Goal: Information Seeking & Learning: Learn about a topic

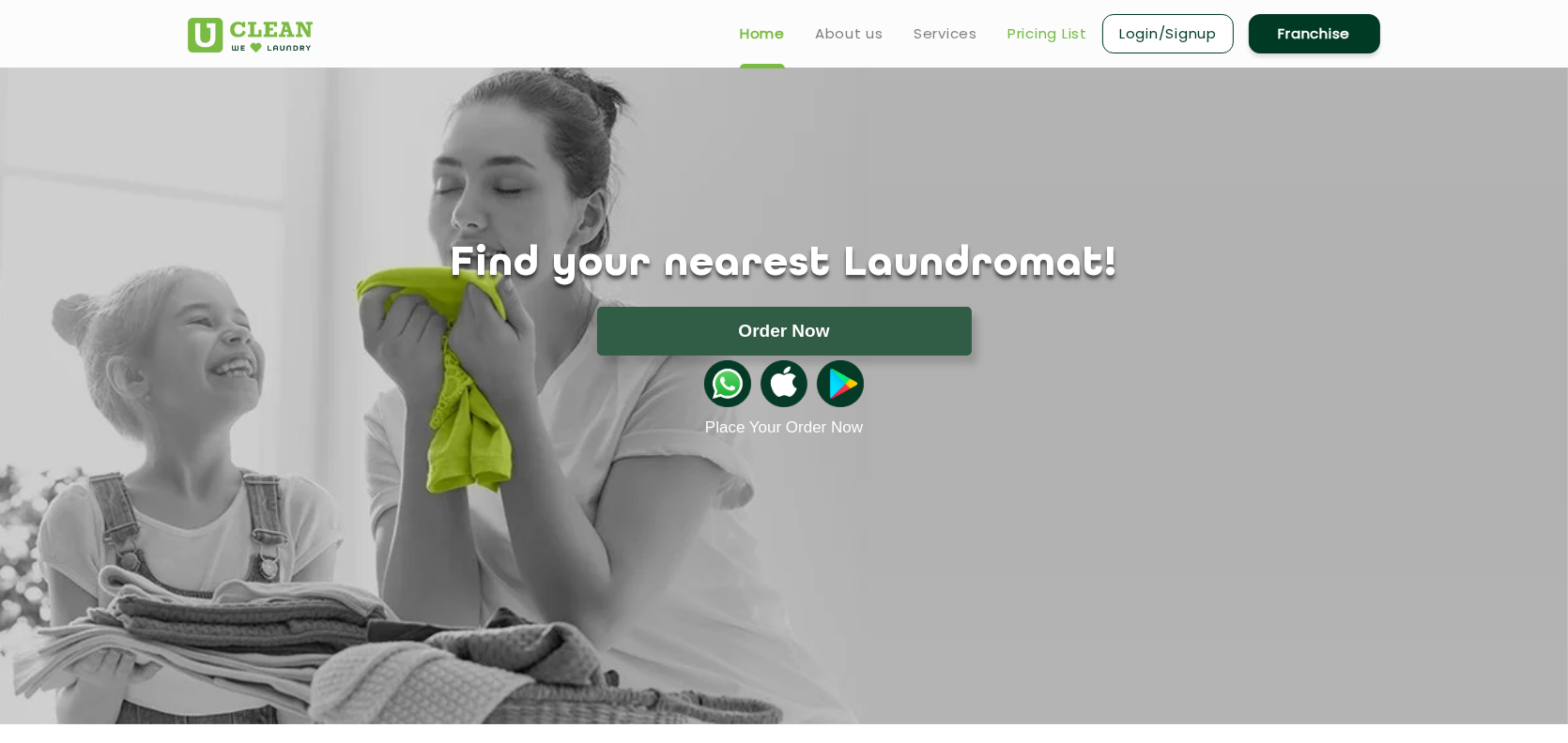
click at [1032, 30] on link "Pricing List" at bounding box center [1048, 34] width 80 height 23
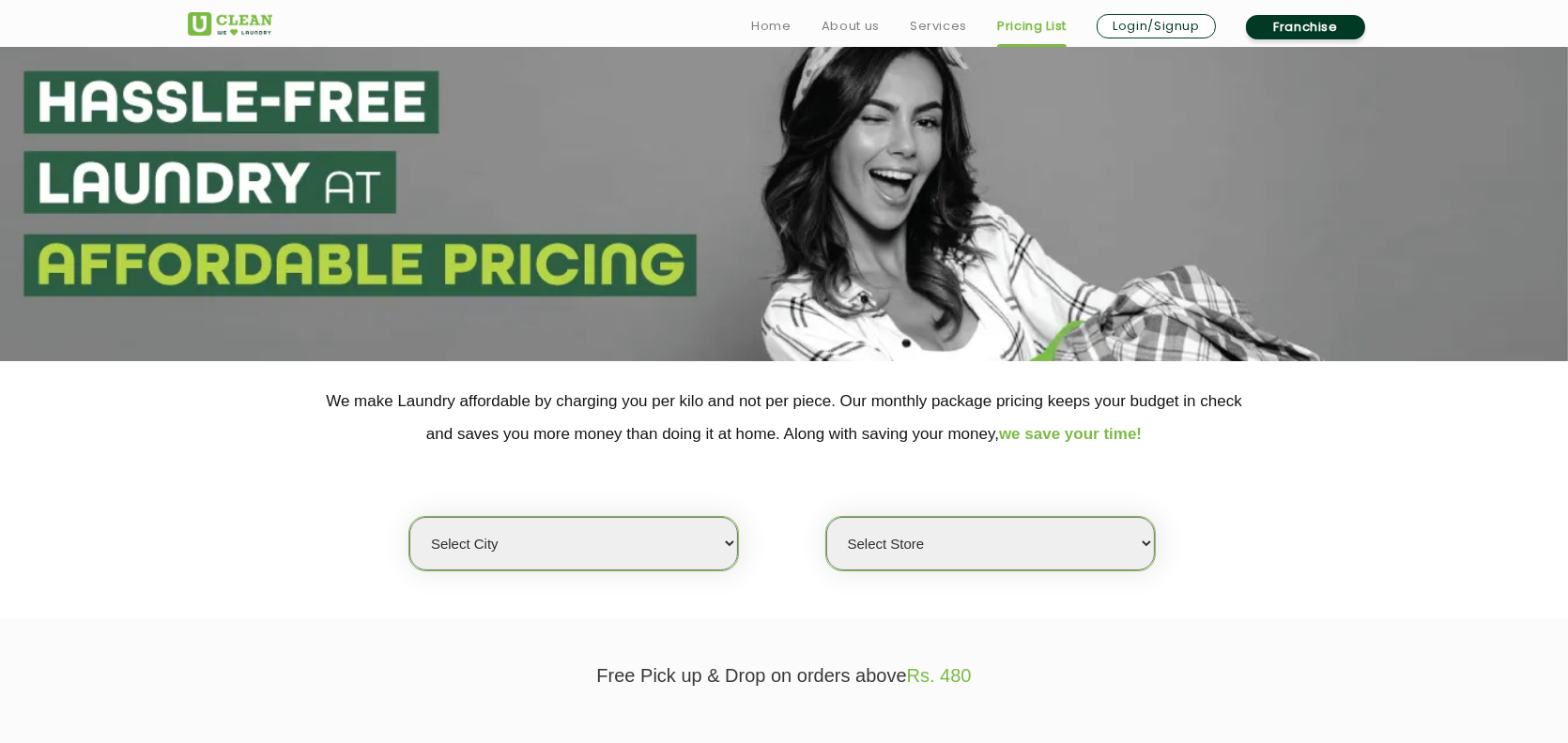
scroll to position [188, 0]
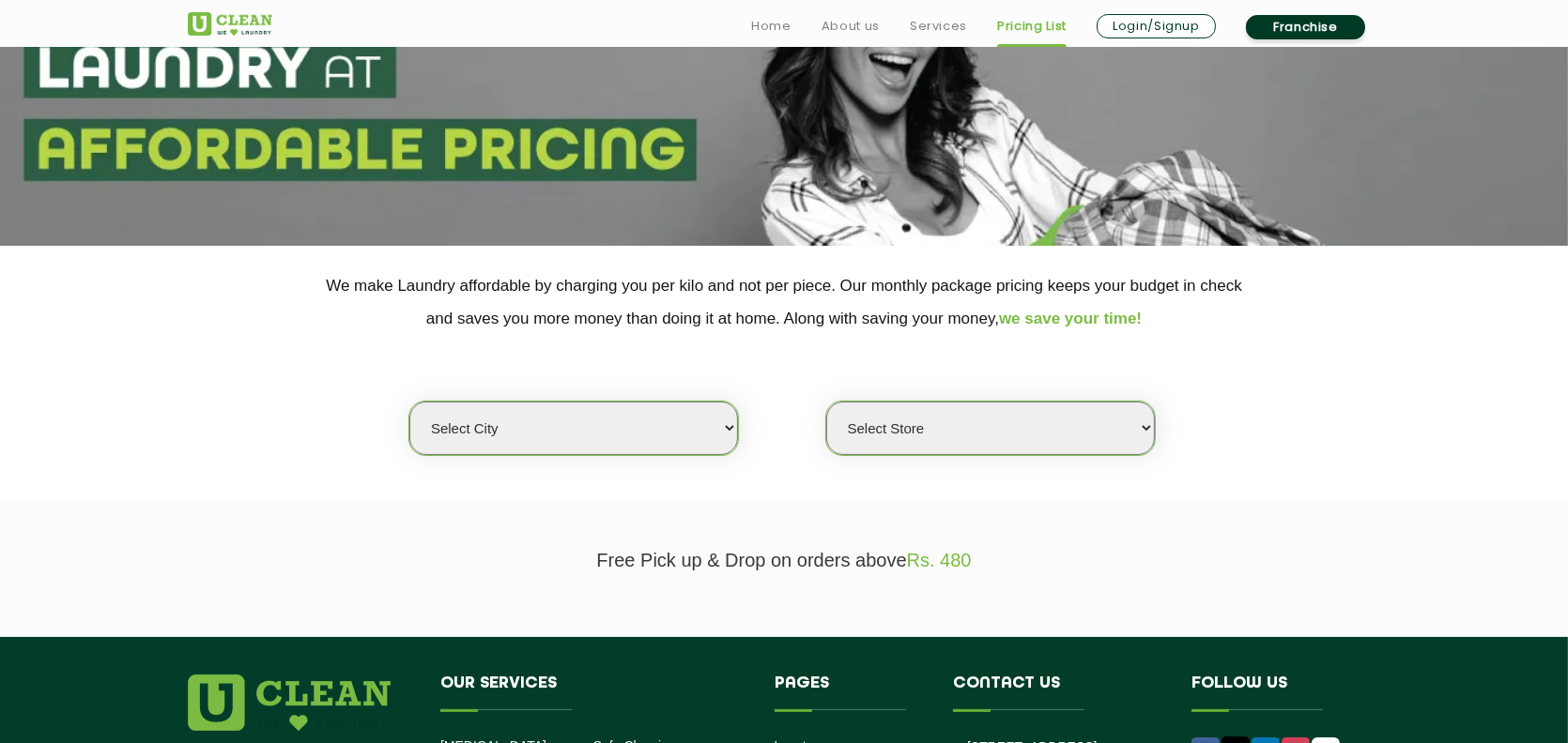
click at [684, 431] on select "Select city [GEOGRAPHIC_DATA] [GEOGRAPHIC_DATA] [GEOGRAPHIC_DATA] [GEOGRAPHIC_D…" at bounding box center [574, 429] width 329 height 53
select select "11"
click at [410, 402] on select "Select city [GEOGRAPHIC_DATA] [GEOGRAPHIC_DATA] [GEOGRAPHIC_DATA] [GEOGRAPHIC_D…" at bounding box center [574, 429] width 329 height 53
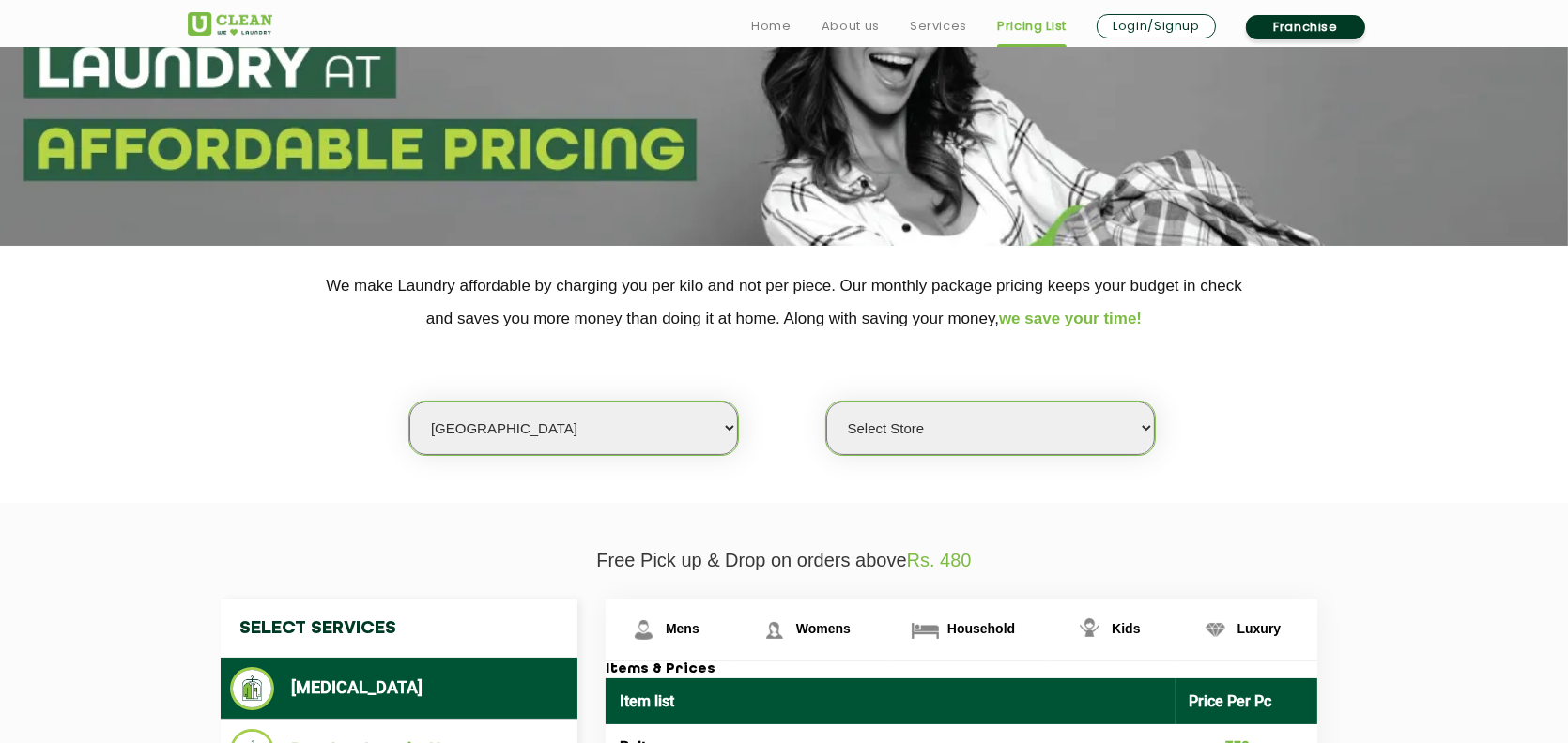
click at [987, 435] on select "Select Store [GEOGRAPHIC_DATA][PERSON_NAME] UClean Navalur UClean Chitlapakkam …" at bounding box center [990, 429] width 329 height 53
click at [826, 402] on select "Select Store [GEOGRAPHIC_DATA][PERSON_NAME] UClean Navalur UClean Chitlapakkam …" at bounding box center [990, 429] width 329 height 53
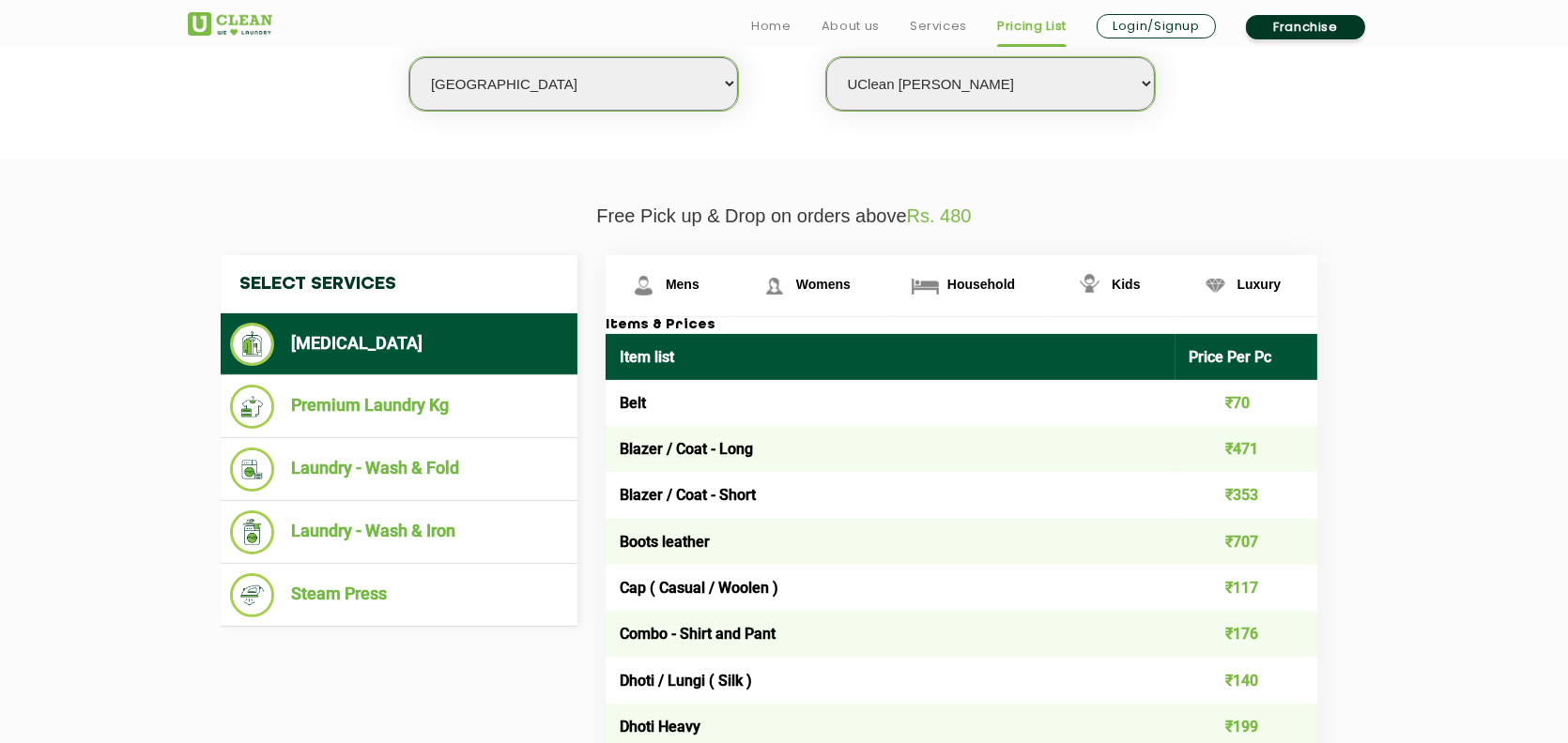
scroll to position [657, 0]
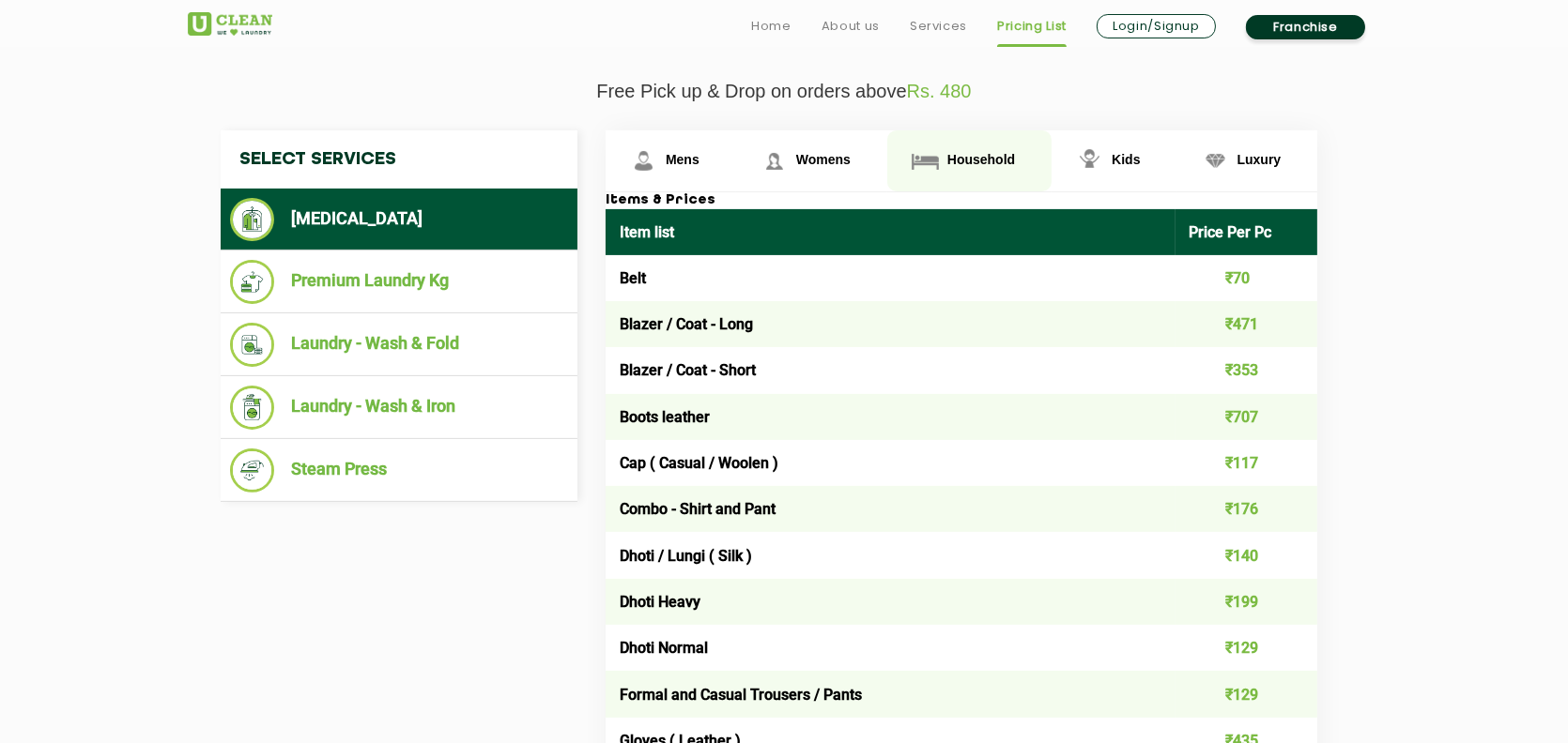
click at [979, 159] on span "Household" at bounding box center [981, 160] width 68 height 15
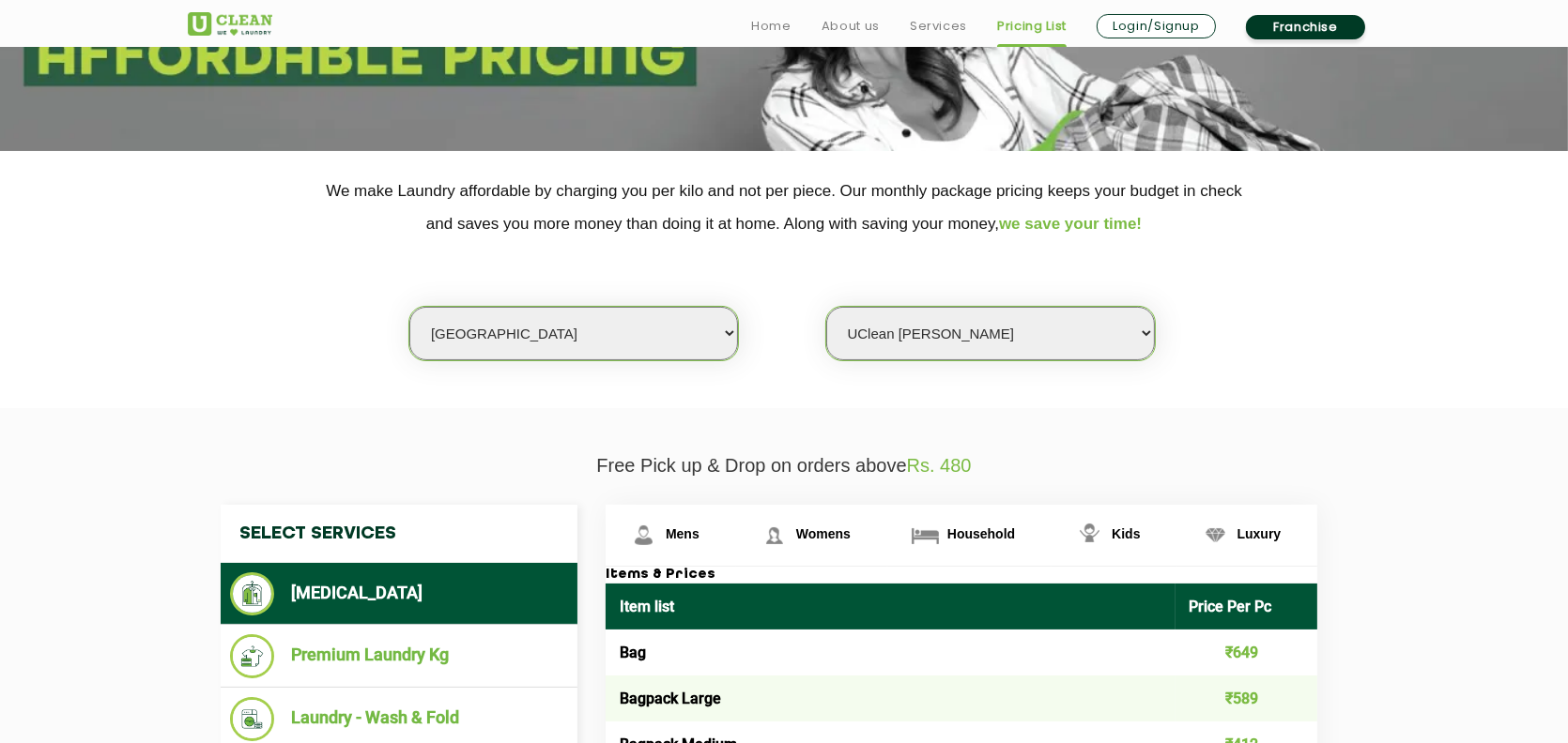
scroll to position [470, 0]
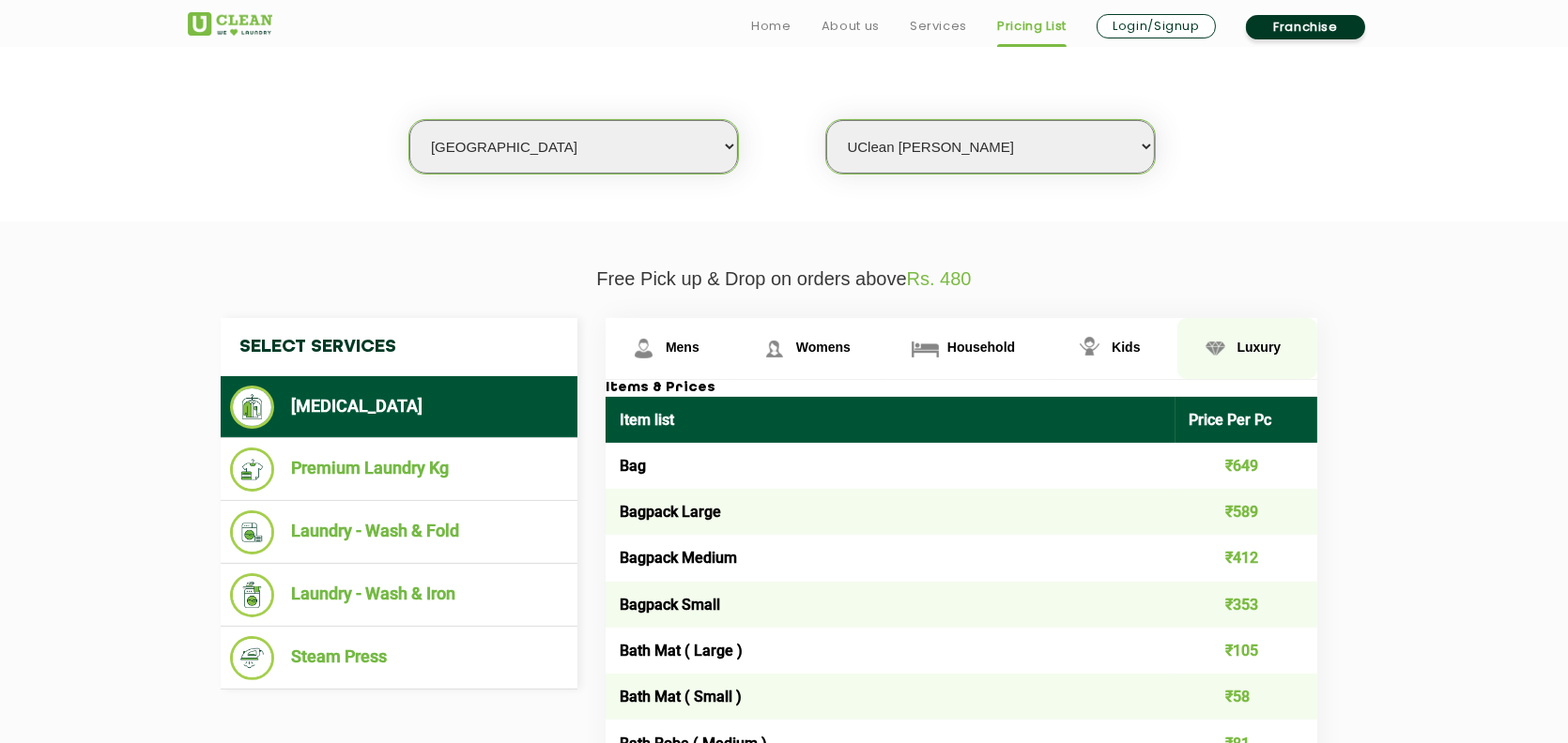
click at [1255, 350] on span "Luxury" at bounding box center [1259, 348] width 44 height 15
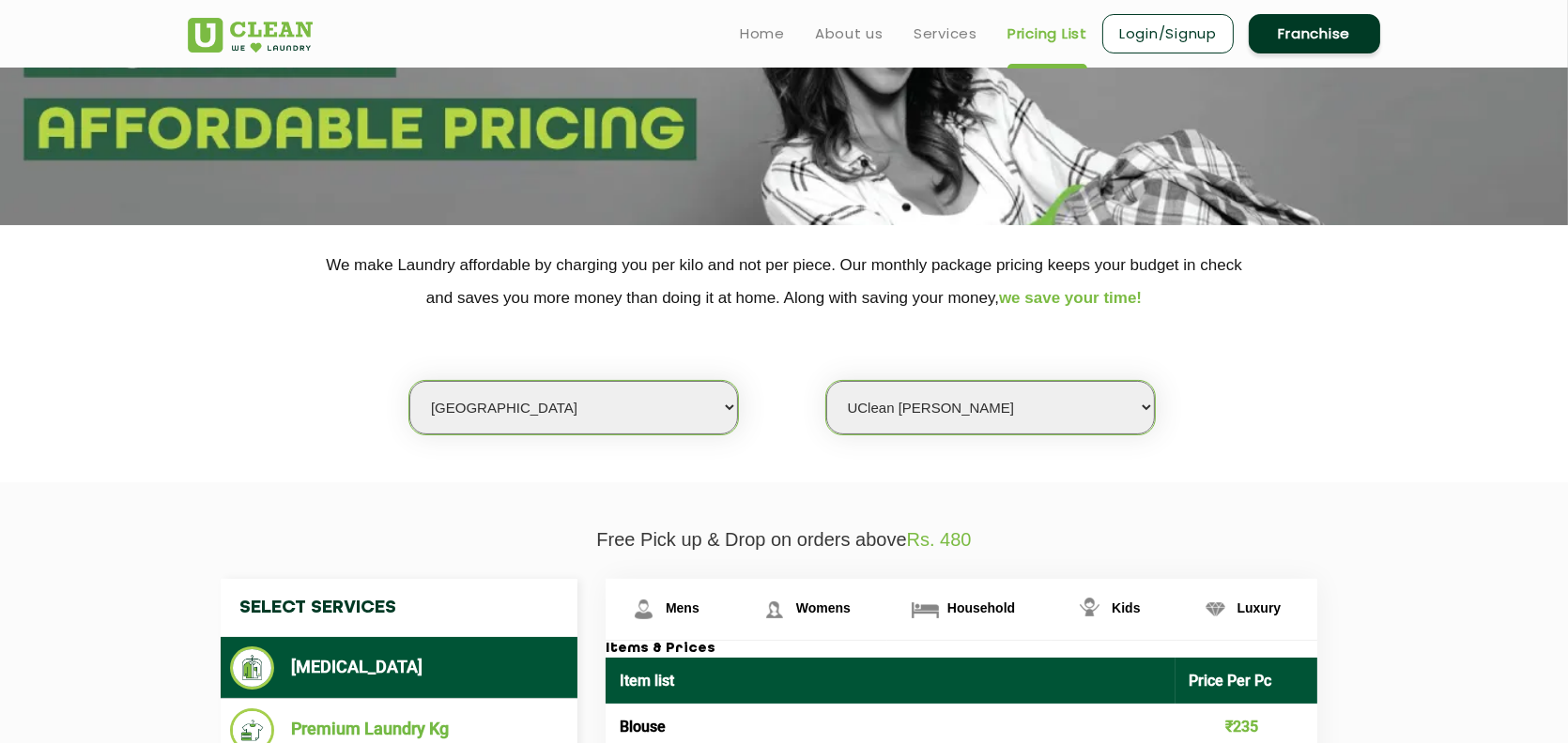
scroll to position [0, 0]
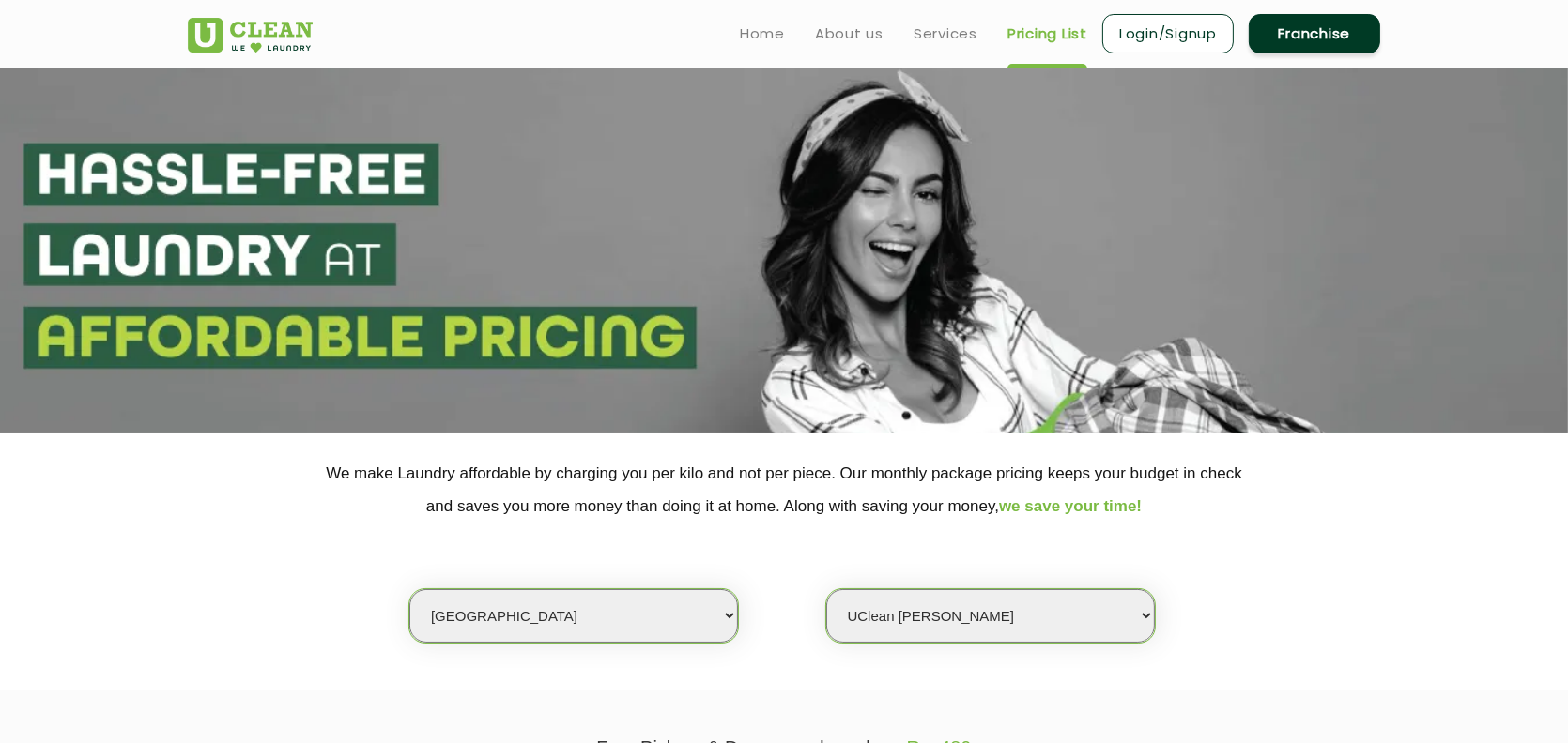
click at [1035, 615] on select "Select Store [GEOGRAPHIC_DATA][PERSON_NAME] UClean Navalur UClean Chitlapakkam …" at bounding box center [990, 616] width 329 height 53
select select "524"
click at [826, 590] on select "Select Store [GEOGRAPHIC_DATA][PERSON_NAME] UClean Navalur UClean Chitlapakkam …" at bounding box center [990, 616] width 329 height 53
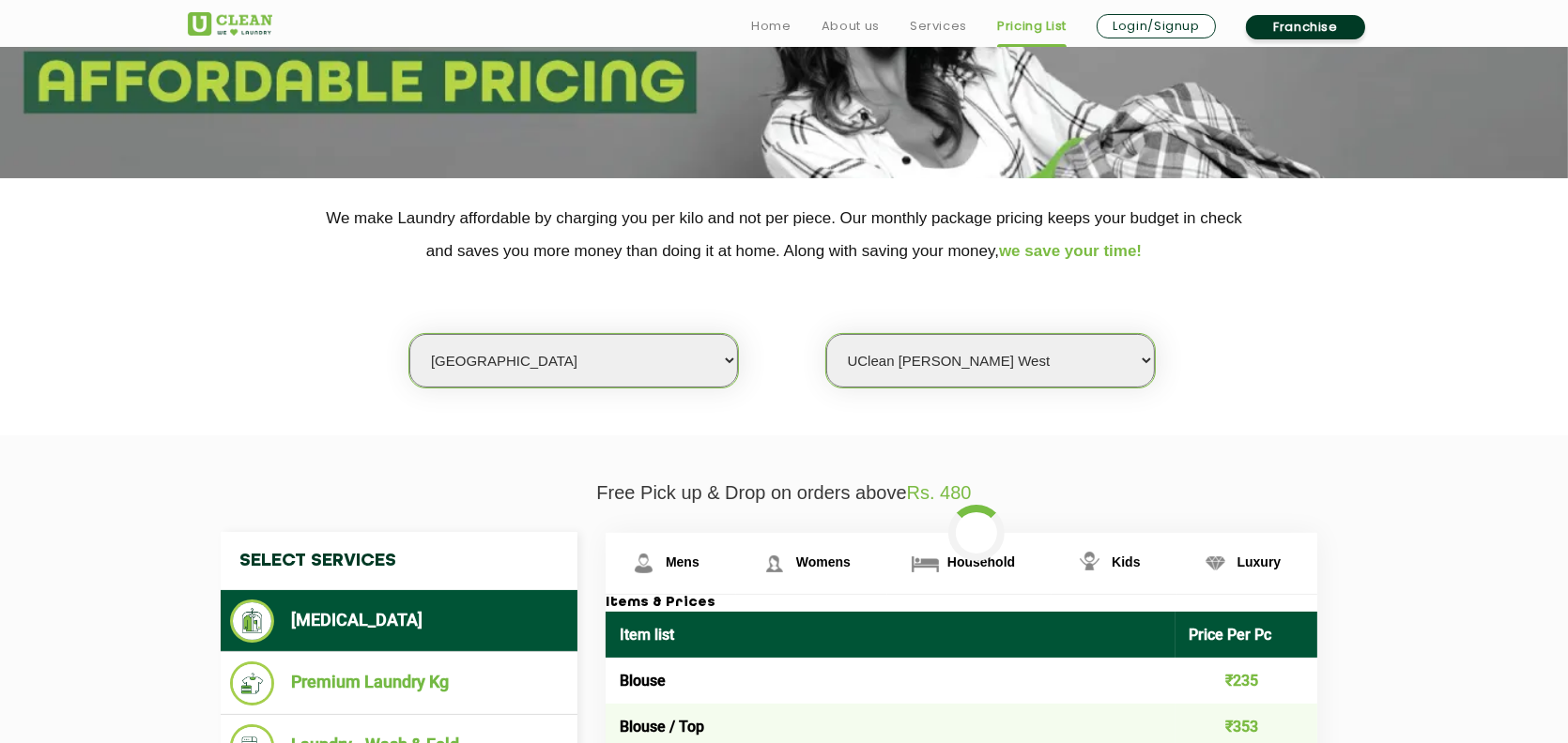
scroll to position [470, 0]
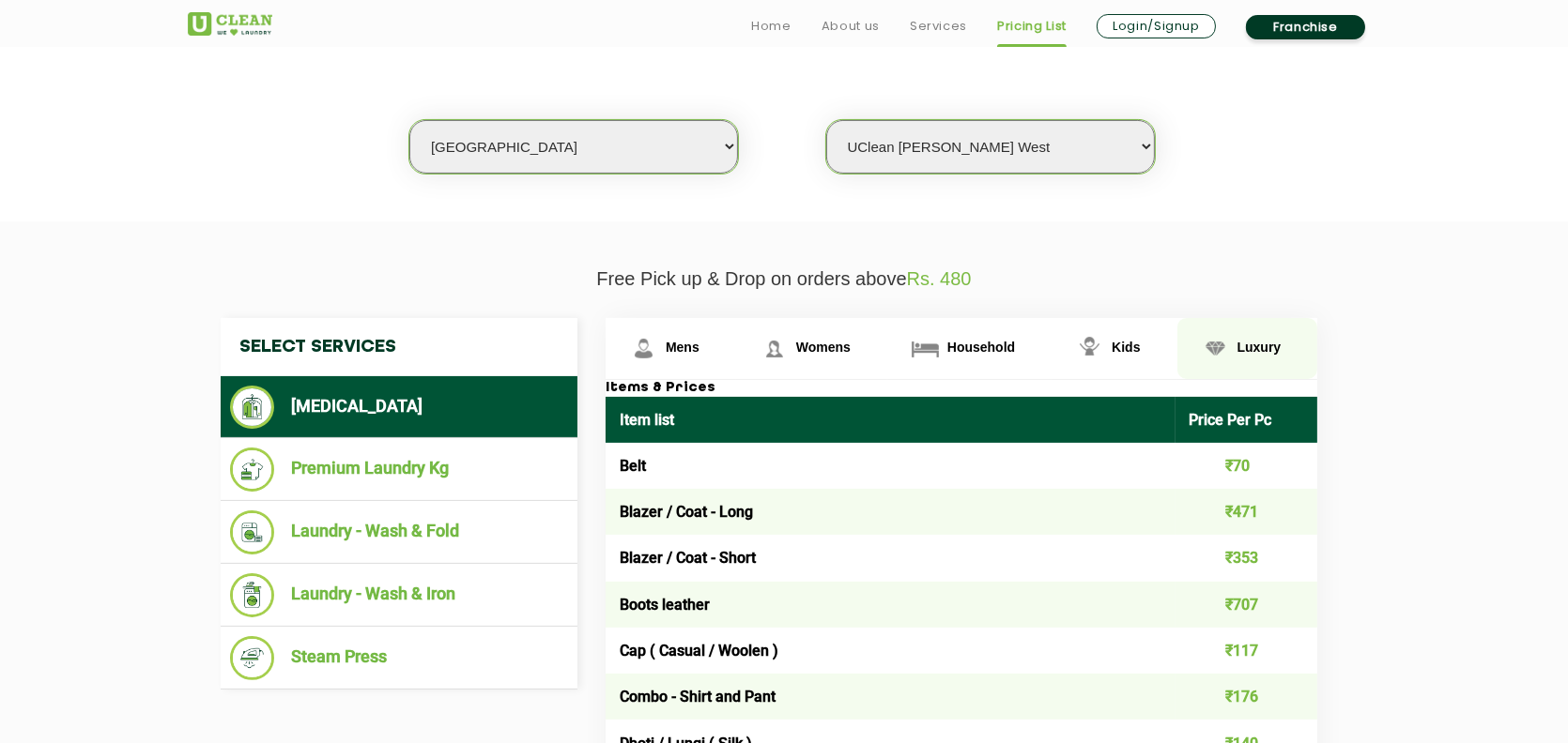
click at [1260, 348] on span "Luxury" at bounding box center [1259, 348] width 44 height 15
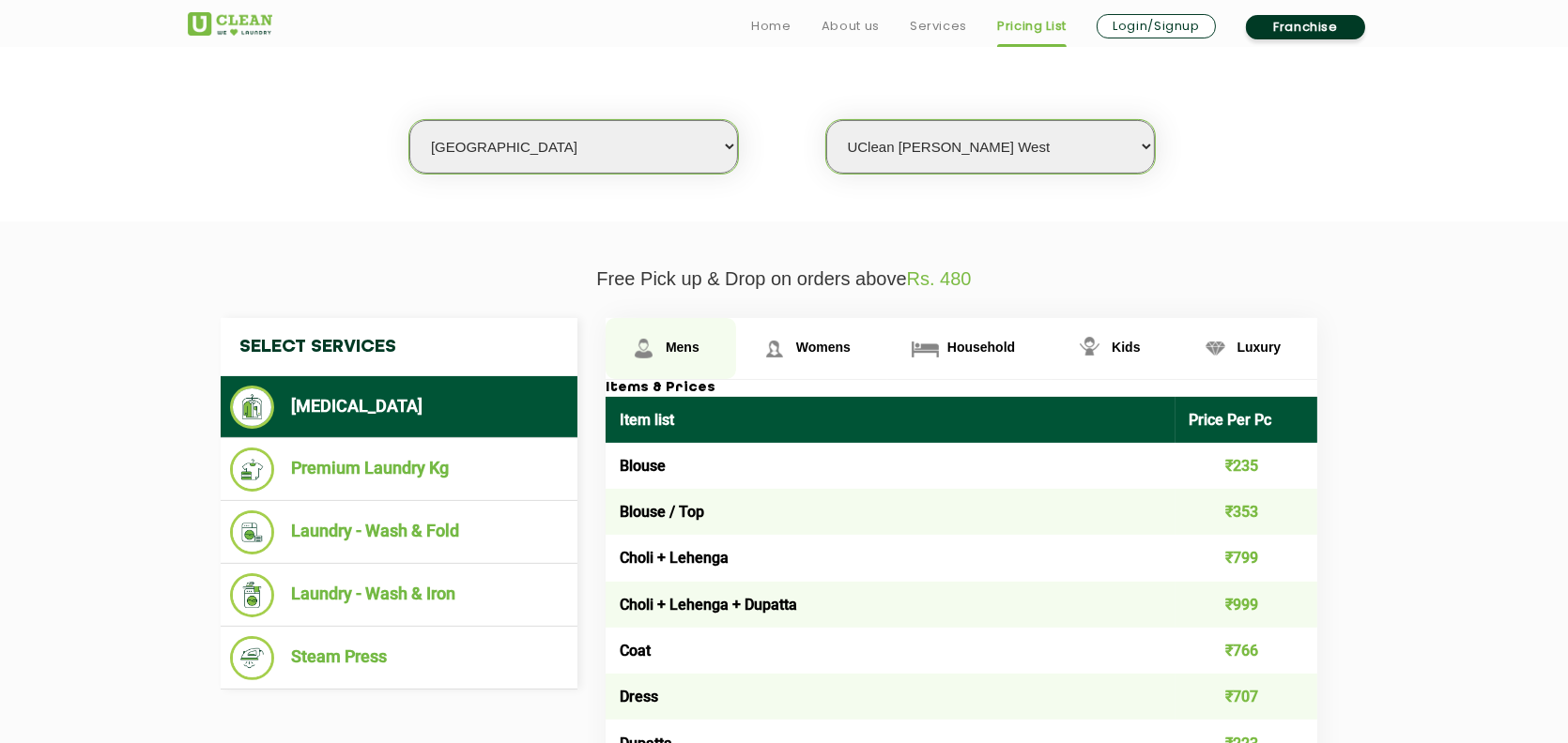
click at [679, 348] on span "Mens" at bounding box center [682, 348] width 33 height 15
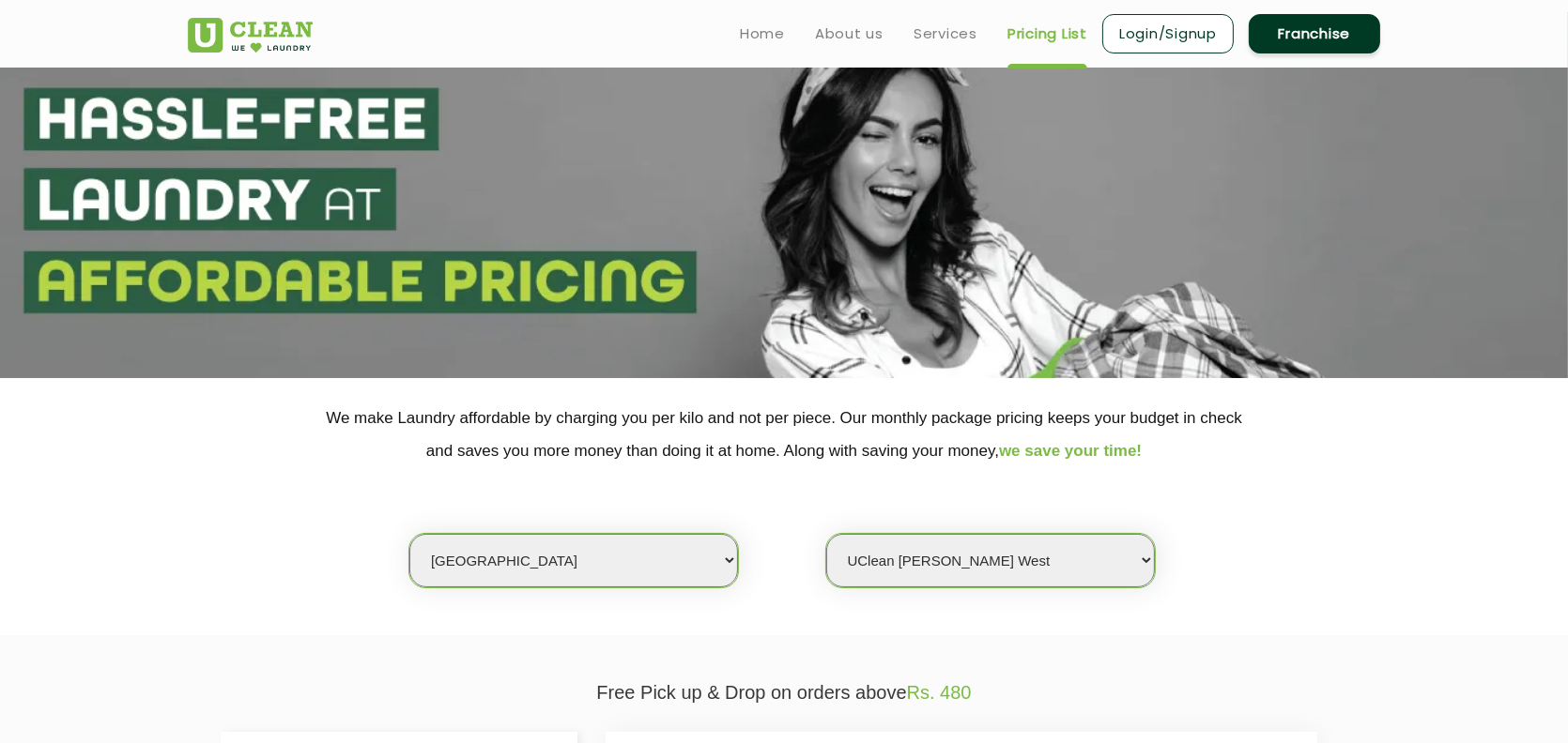
scroll to position [0, 0]
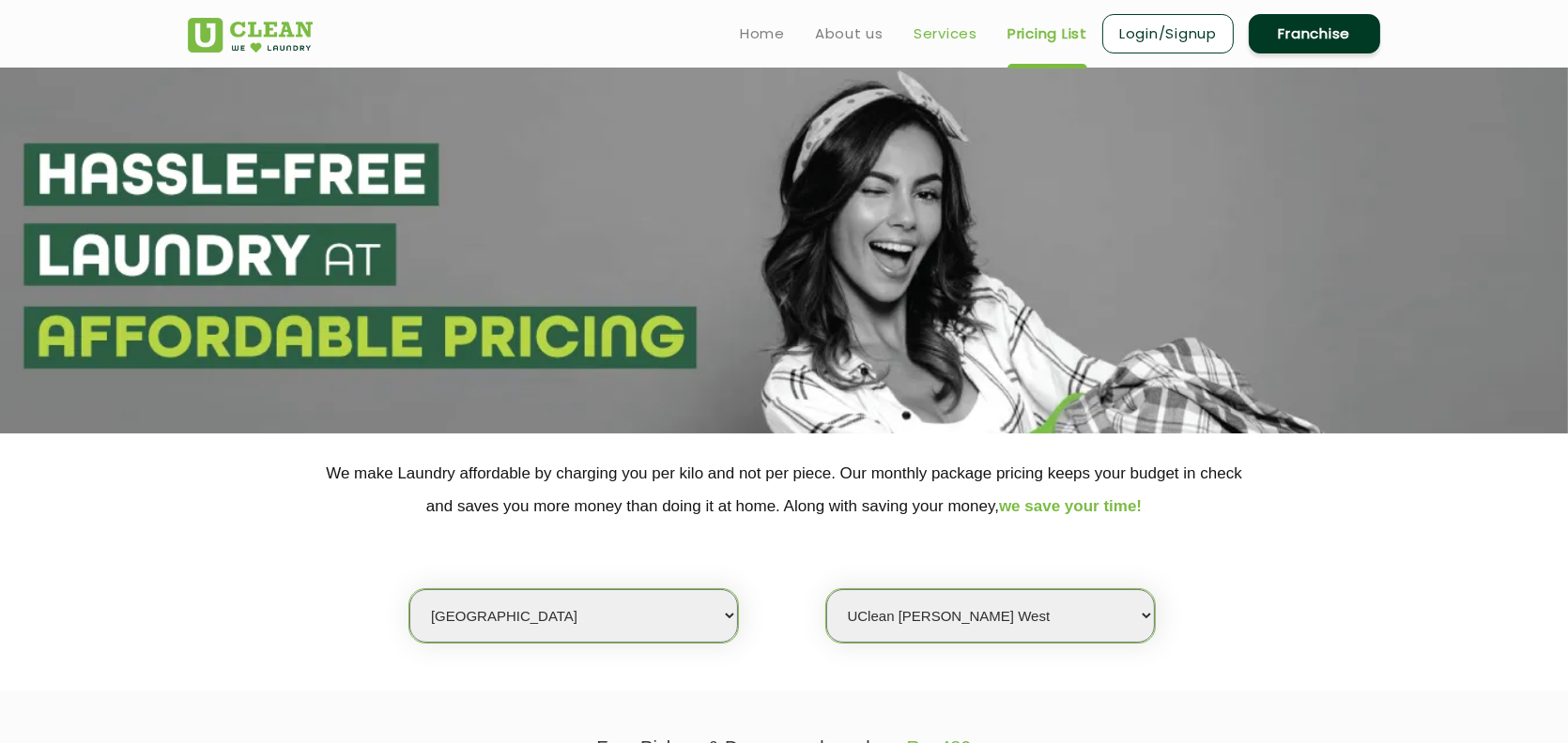
click at [943, 36] on link "Services" at bounding box center [946, 34] width 64 height 23
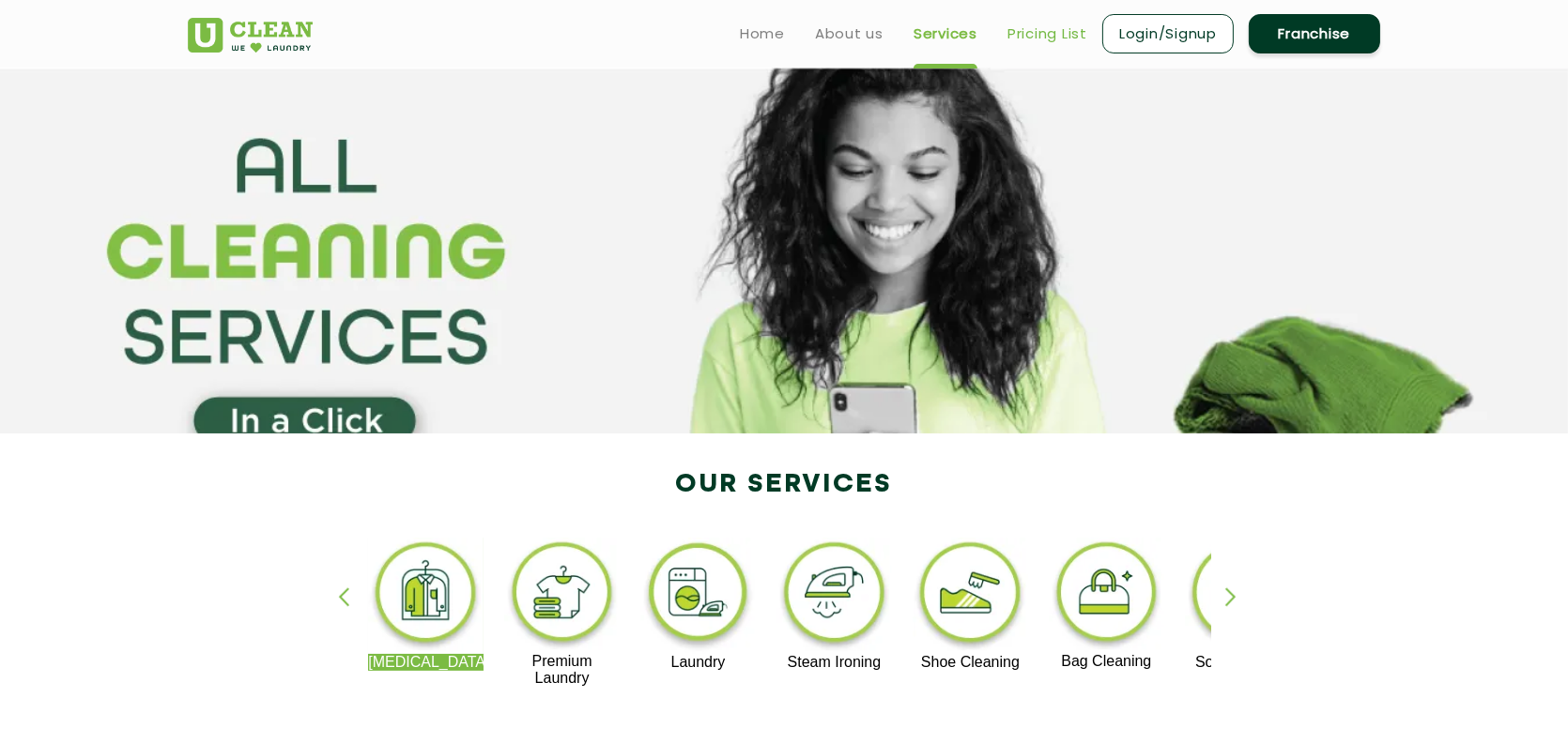
click at [1056, 28] on link "Pricing List" at bounding box center [1048, 34] width 80 height 23
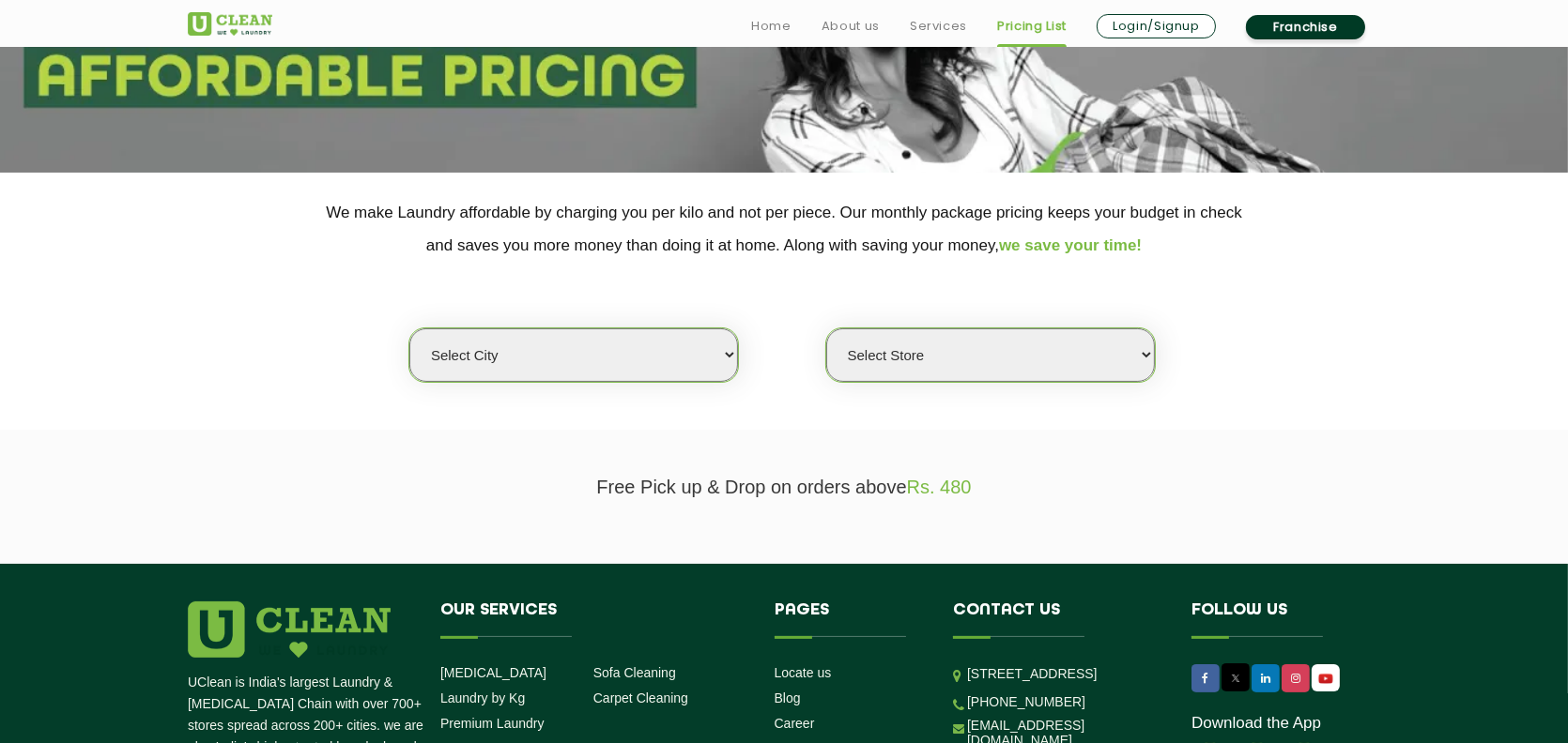
scroll to position [282, 0]
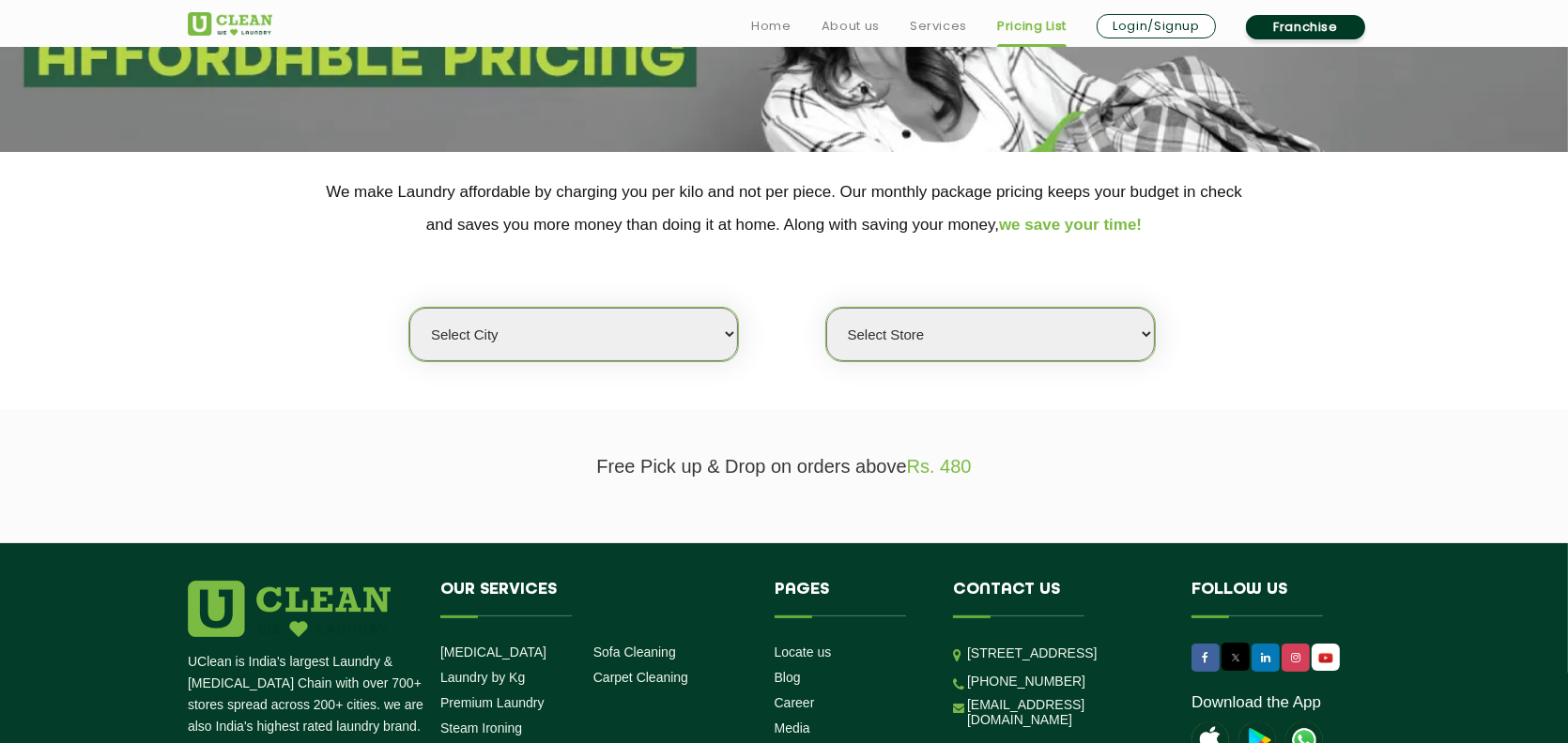
click at [667, 330] on select "Select city [GEOGRAPHIC_DATA] [GEOGRAPHIC_DATA] [GEOGRAPHIC_DATA] [GEOGRAPHIC_D…" at bounding box center [574, 334] width 329 height 53
select select "11"
click at [410, 308] on select "Select city [GEOGRAPHIC_DATA] [GEOGRAPHIC_DATA] [GEOGRAPHIC_DATA] [GEOGRAPHIC_D…" at bounding box center [574, 334] width 329 height 53
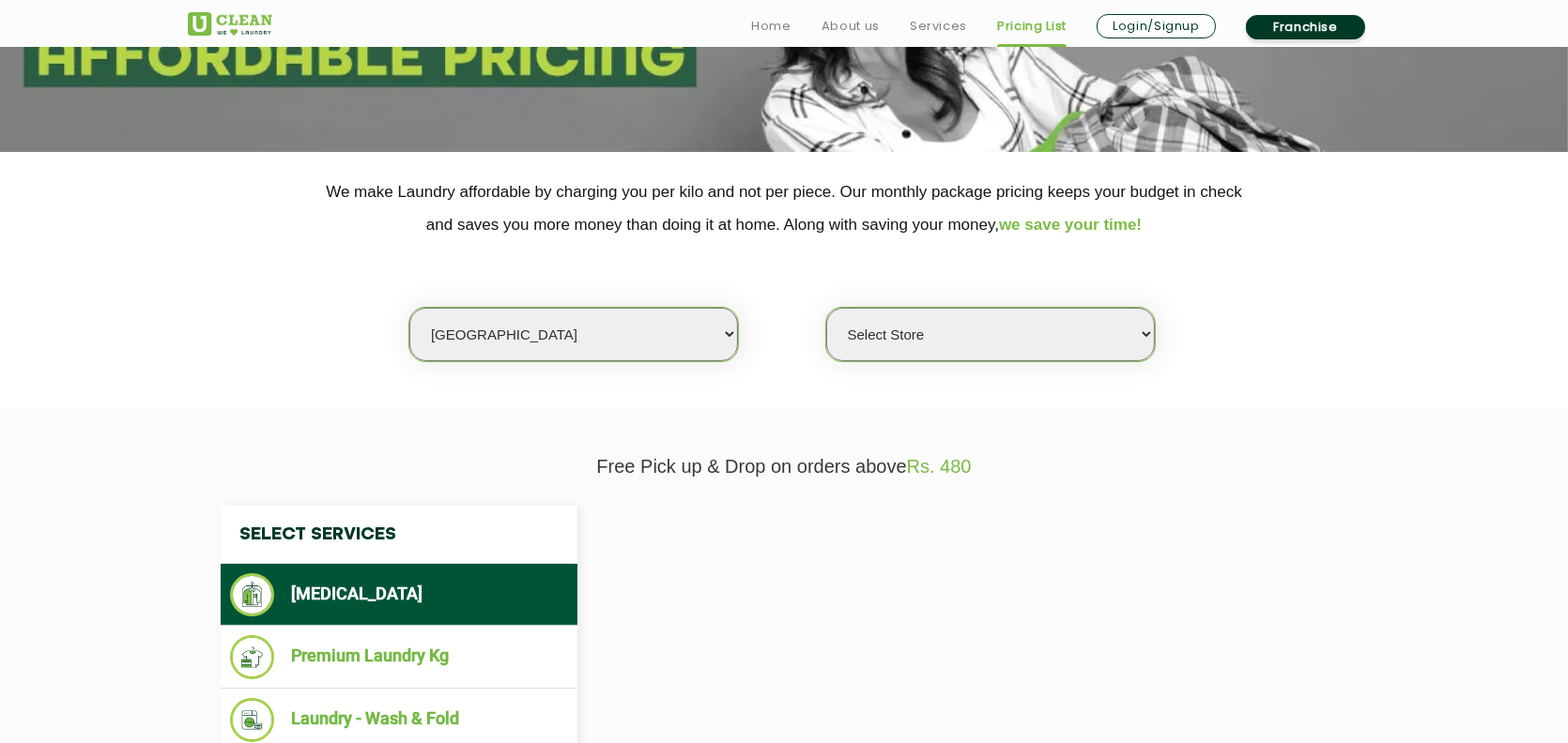
click at [947, 338] on select "Select Store [GEOGRAPHIC_DATA][PERSON_NAME] UClean Navalur UClean Chitlapakkam …" at bounding box center [990, 334] width 329 height 53
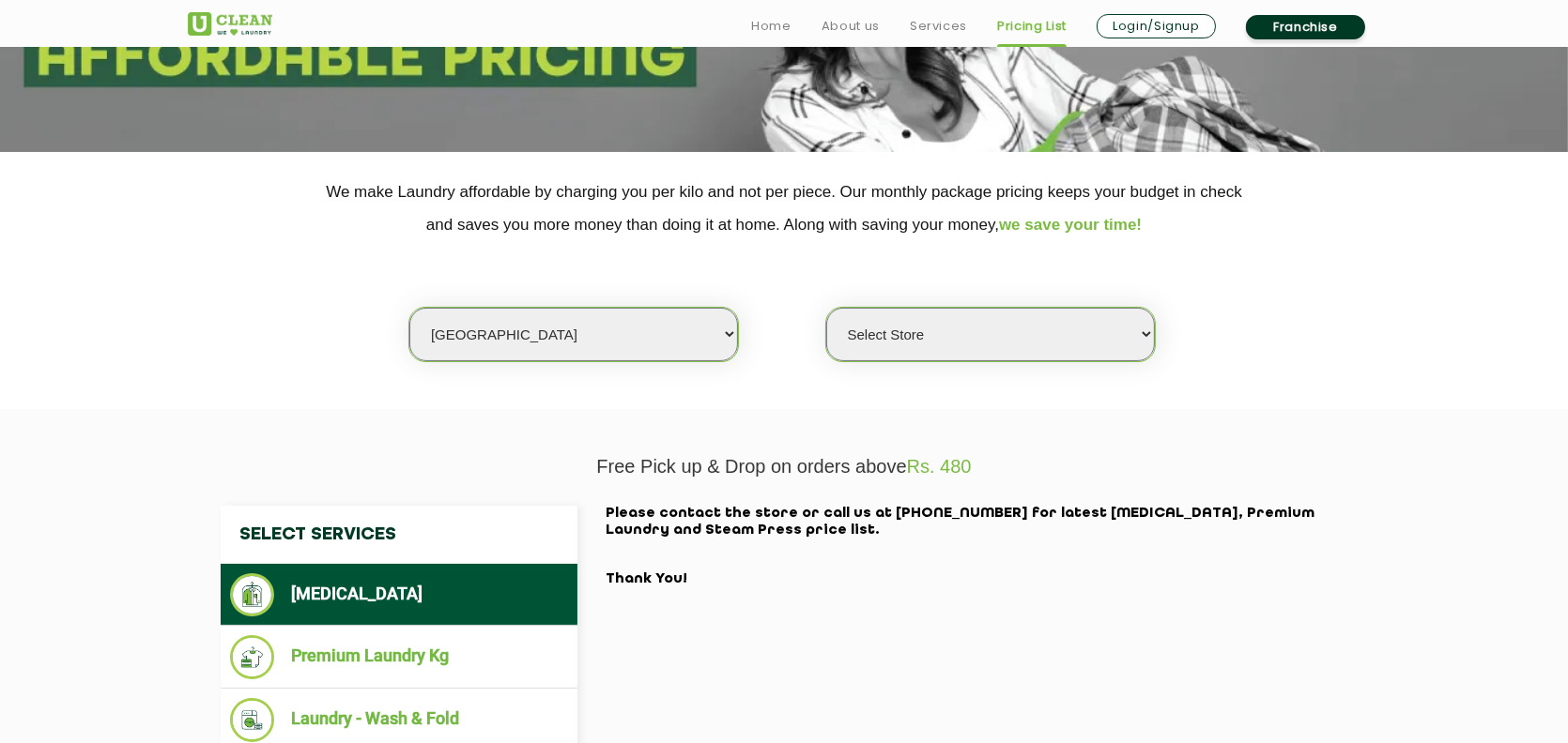
select select "310"
click at [826, 308] on select "Select Store [GEOGRAPHIC_DATA][PERSON_NAME] UClean Navalur UClean Chitlapakkam …" at bounding box center [990, 334] width 329 height 53
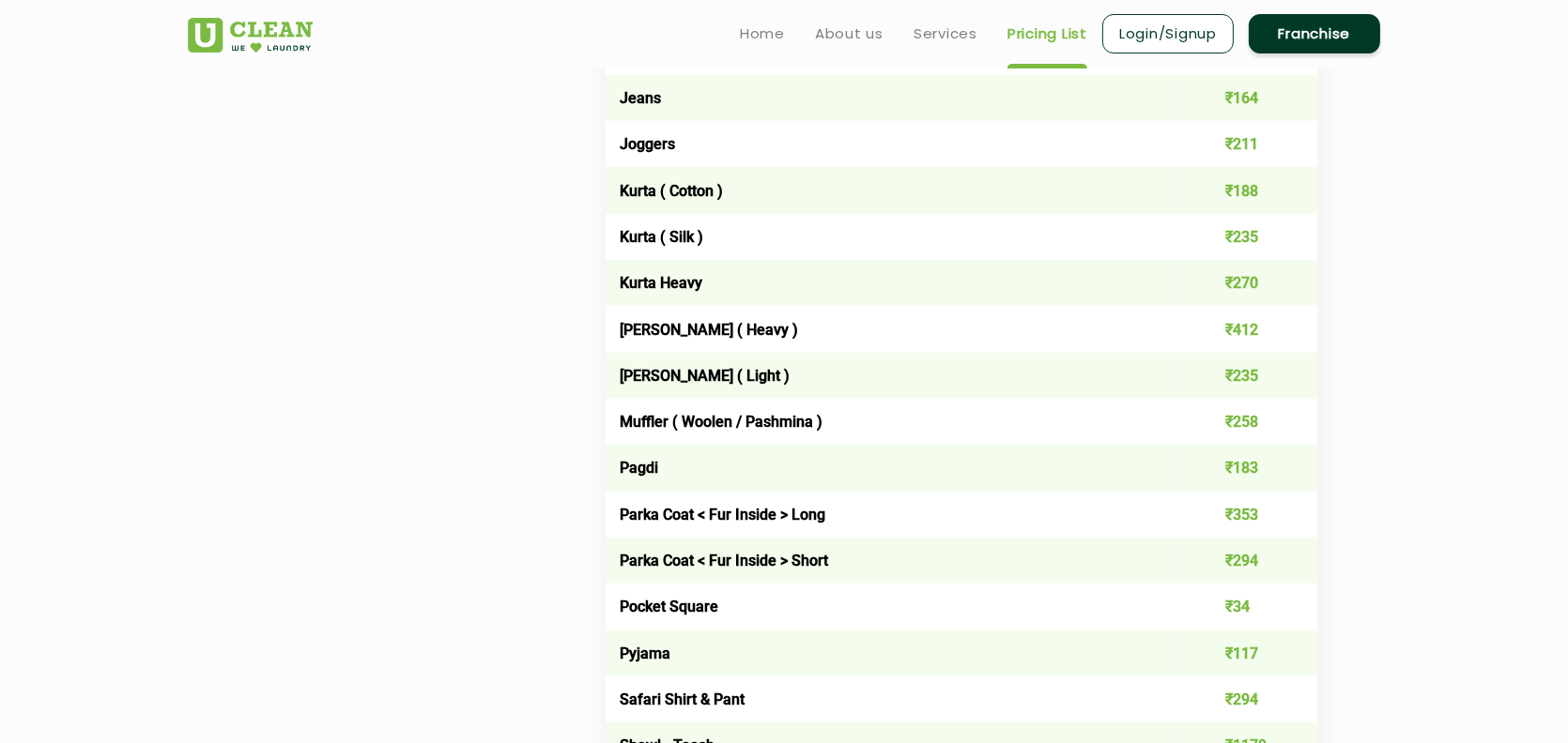
scroll to position [1783, 0]
